Goal: Navigation & Orientation: Understand site structure

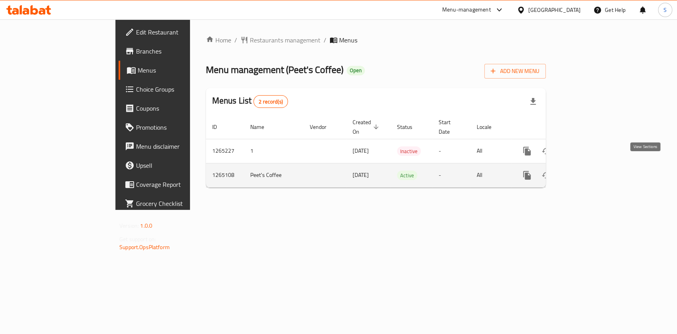
click at [589, 171] on icon "enhanced table" at bounding box center [585, 176] width 10 height 10
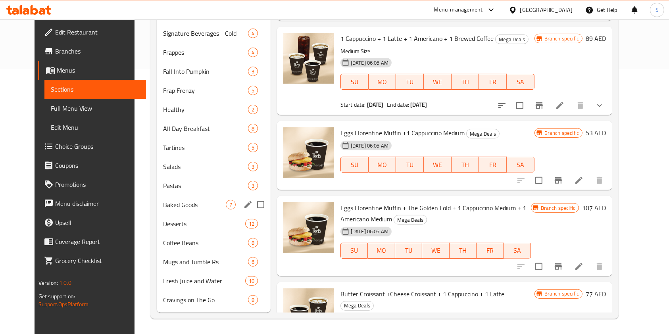
scroll to position [266, 0]
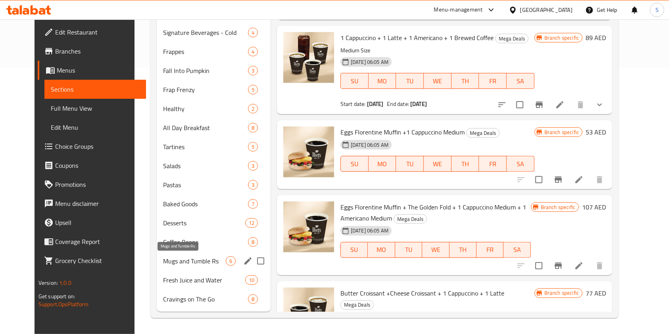
click at [189, 260] on span "Mugs and Tumble Rs" at bounding box center [194, 261] width 63 height 10
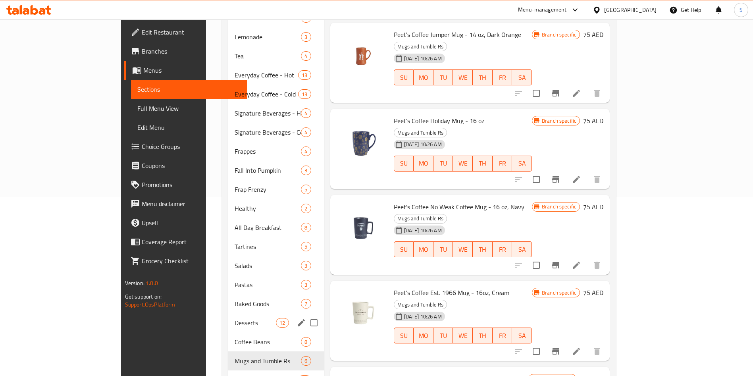
scroll to position [225, 0]
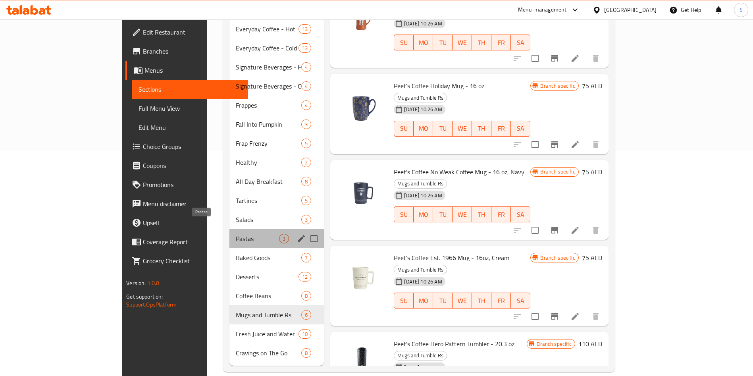
click at [236, 234] on span "Pastas" at bounding box center [258, 239] width 44 height 10
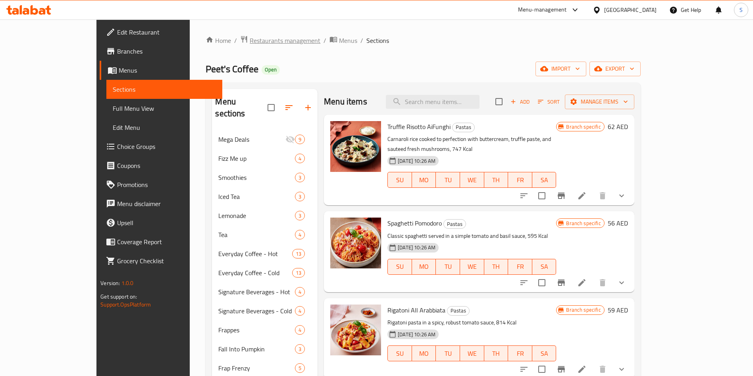
click at [250, 41] on span "Restaurants management" at bounding box center [285, 41] width 71 height 10
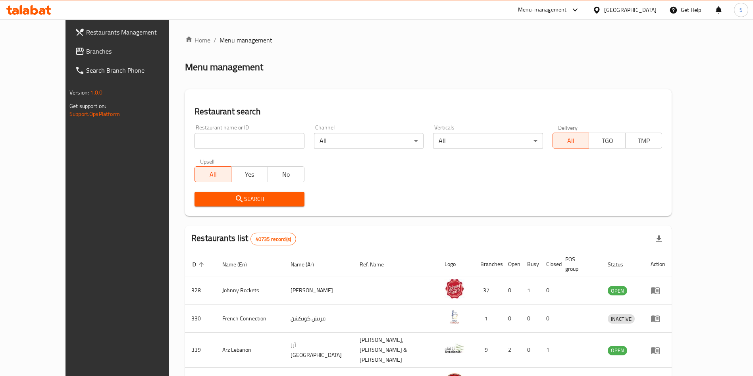
click at [86, 50] on span "Branches" at bounding box center [135, 51] width 99 height 10
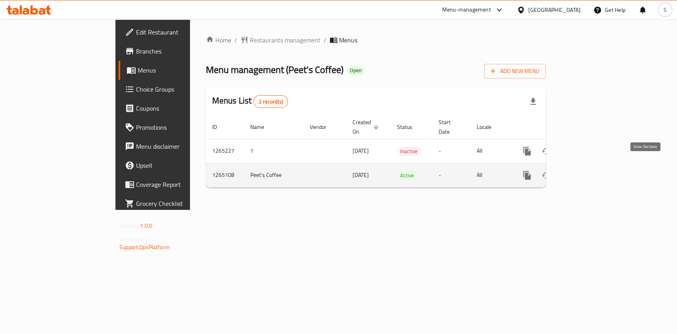
click at [588, 172] on icon "enhanced table" at bounding box center [584, 175] width 7 height 7
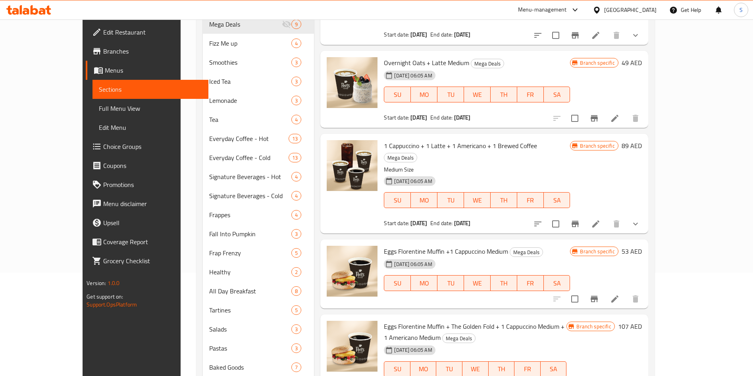
scroll to position [102, 0]
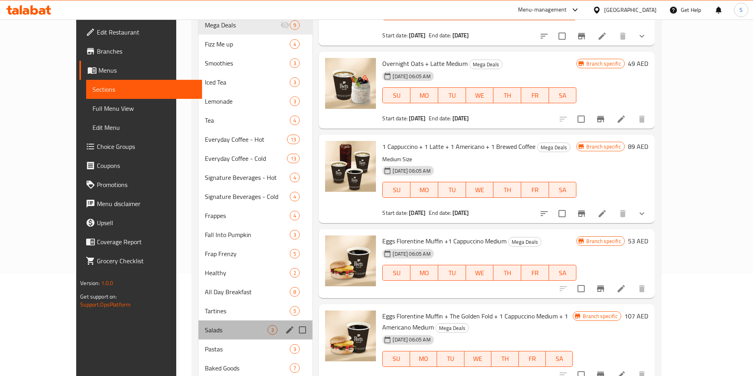
click at [205, 325] on span "Salads" at bounding box center [236, 330] width 63 height 10
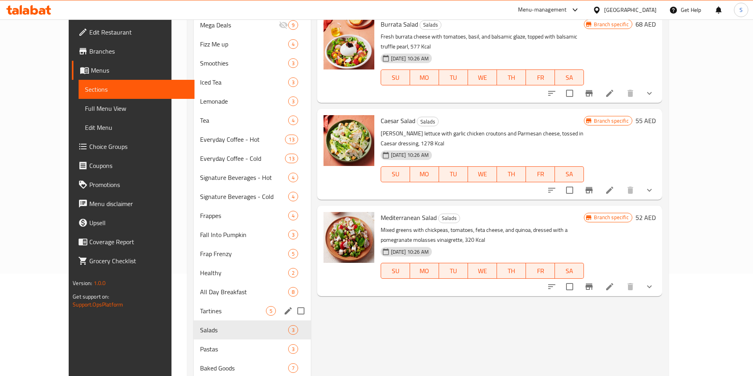
click at [200, 306] on span "Tartines" at bounding box center [233, 311] width 66 height 10
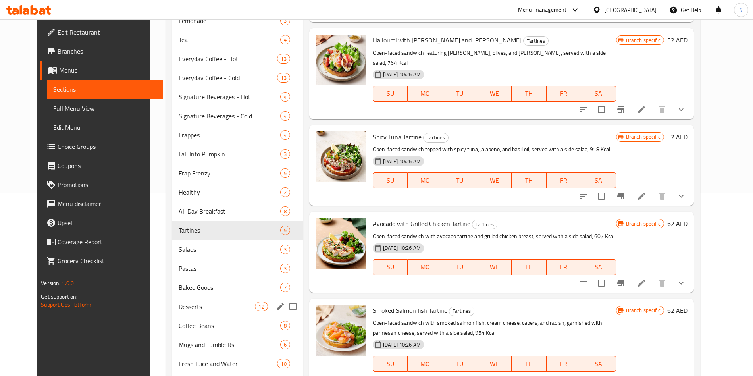
scroll to position [221, 0]
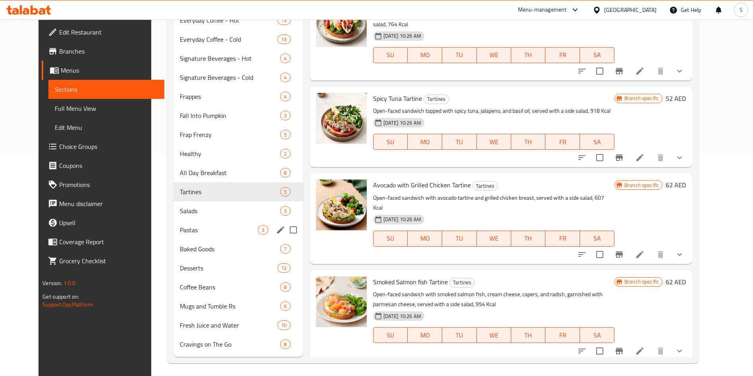
click at [191, 227] on span "Pastas" at bounding box center [219, 230] width 79 height 10
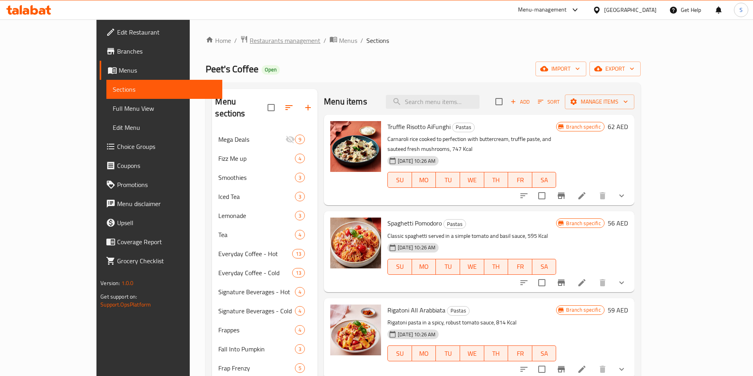
click at [250, 38] on span "Restaurants management" at bounding box center [285, 41] width 71 height 10
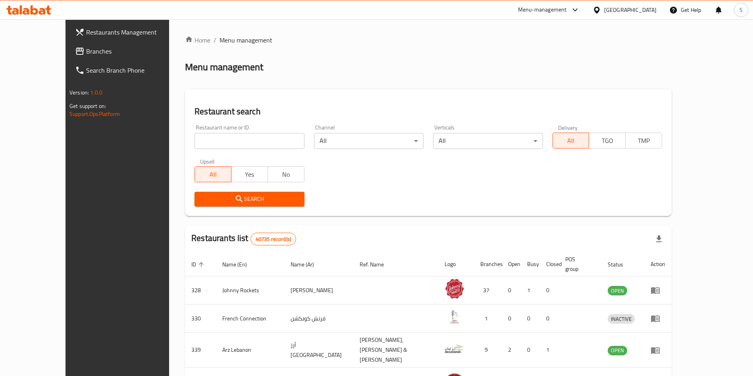
click at [86, 53] on span "Branches" at bounding box center [135, 51] width 99 height 10
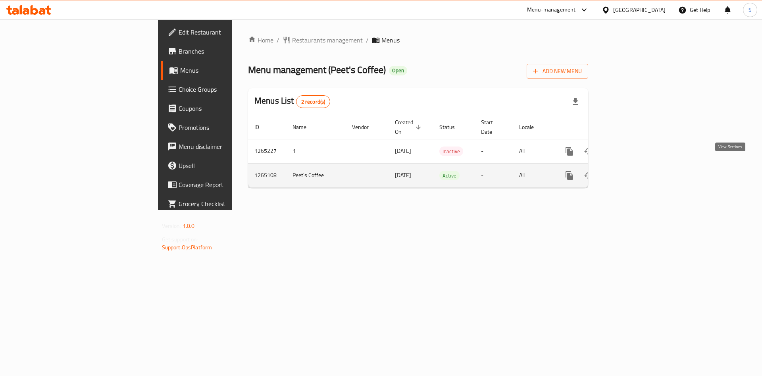
click at [631, 171] on icon "enhanced table" at bounding box center [627, 176] width 10 height 10
